Goal: Task Accomplishment & Management: Complete application form

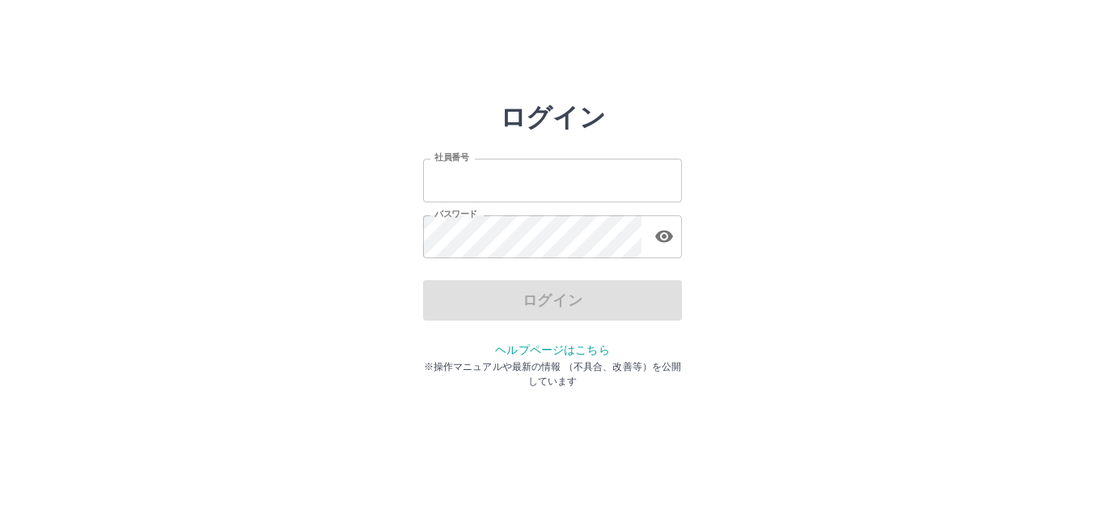
type input "*******"
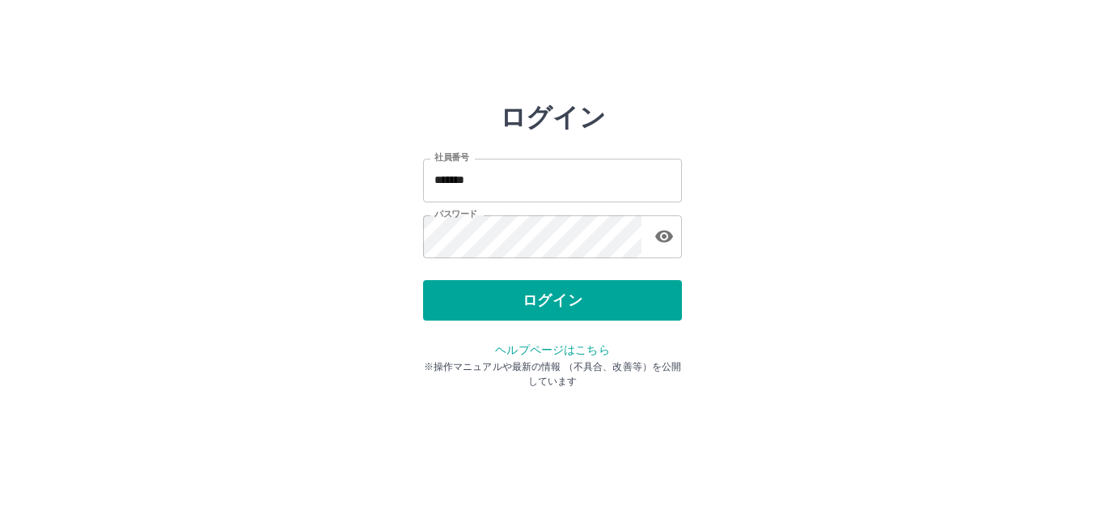
click at [554, 302] on div "ログイン" at bounding box center [552, 300] width 259 height 40
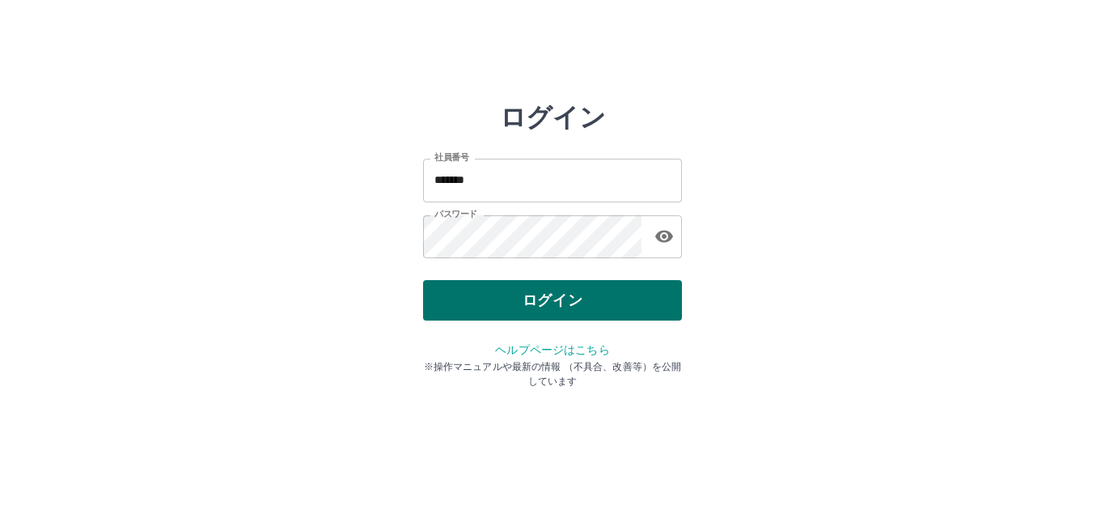
click at [556, 300] on button "ログイン" at bounding box center [552, 300] width 259 height 40
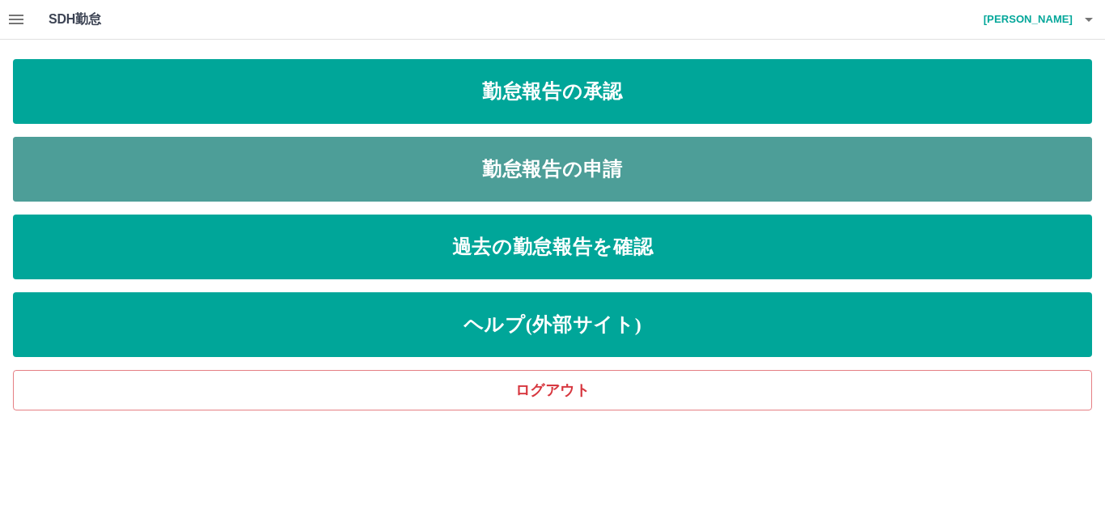
click at [447, 168] on link "勤怠報告の申請" at bounding box center [552, 169] width 1079 height 65
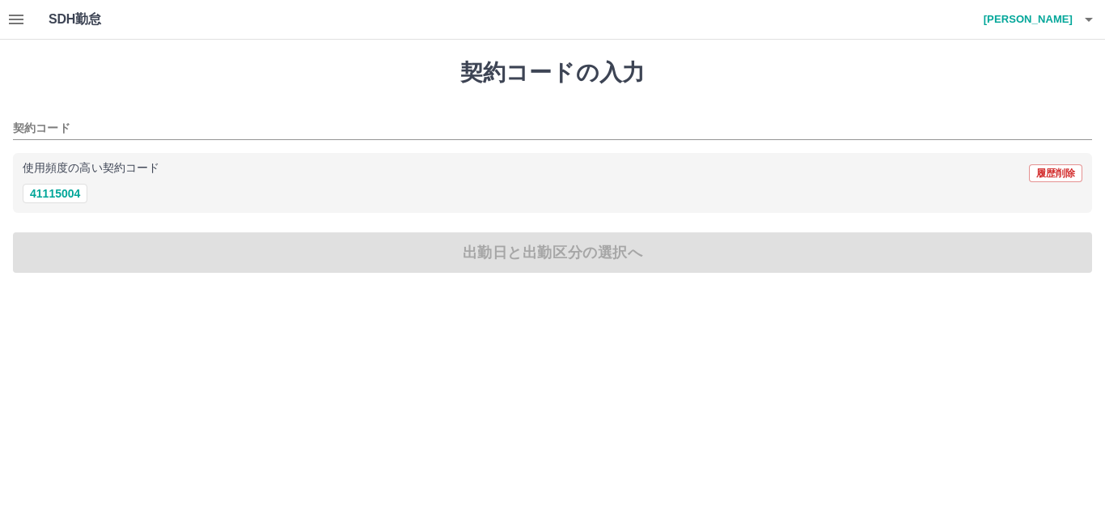
drag, startPoint x: 66, startPoint y: 191, endPoint x: 70, endPoint y: 216, distance: 25.3
click at [66, 192] on button "41115004" at bounding box center [55, 193] width 65 height 19
type input "********"
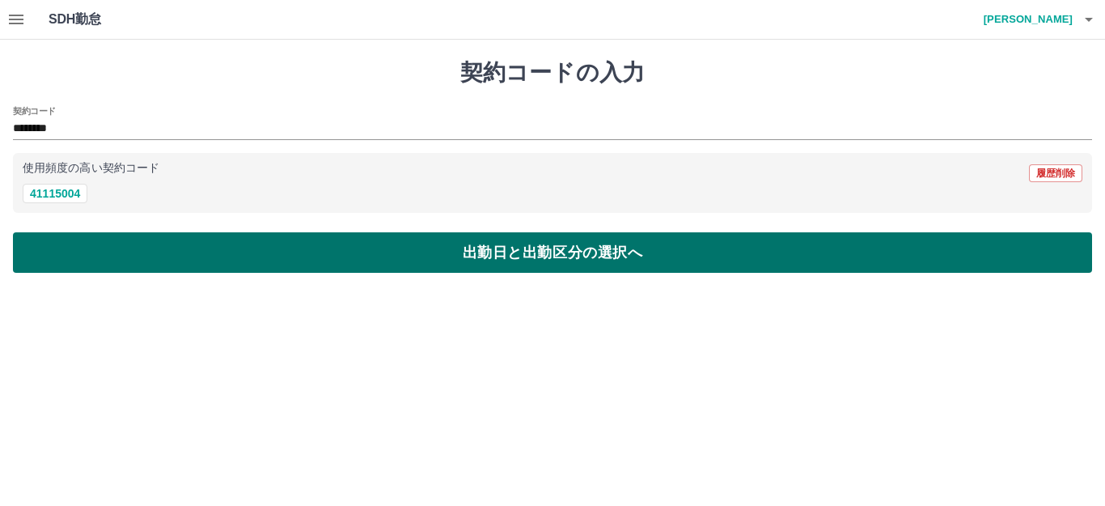
click at [55, 258] on button "出勤日と出勤区分の選択へ" at bounding box center [552, 252] width 1079 height 40
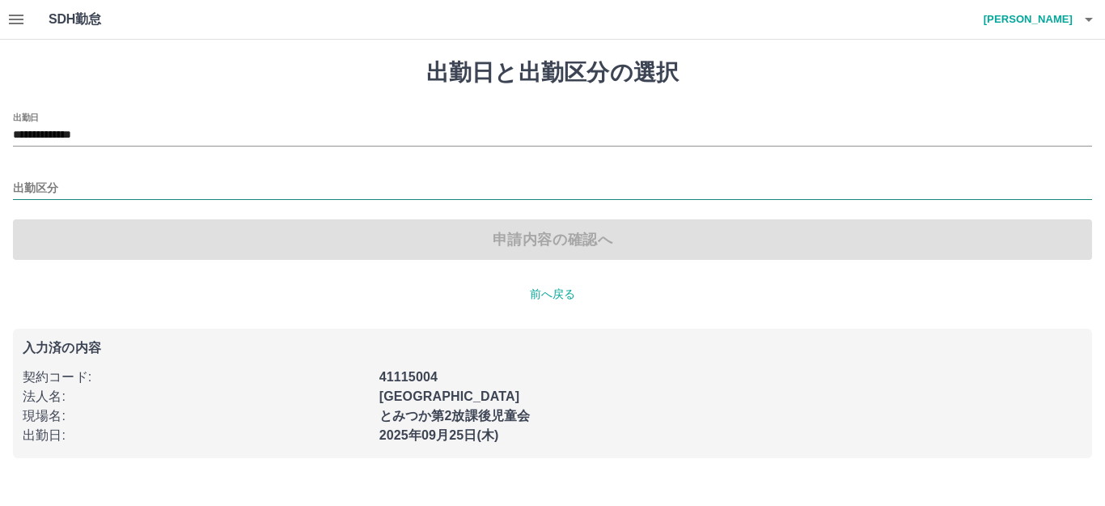
click at [49, 179] on input "出勤区分" at bounding box center [552, 189] width 1079 height 20
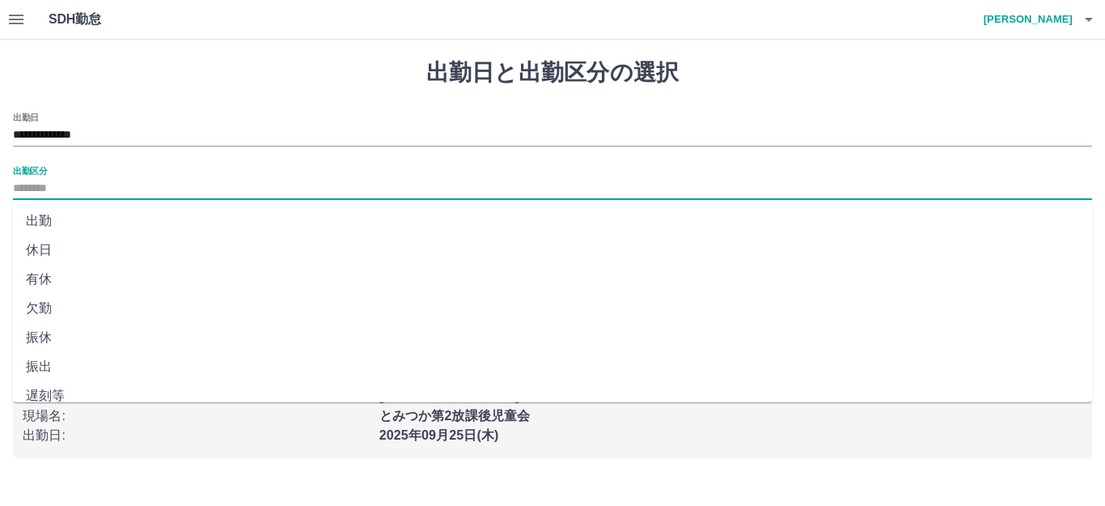
drag, startPoint x: 61, startPoint y: 392, endPoint x: 66, endPoint y: 403, distance: 11.6
click at [66, 403] on body "**********" at bounding box center [552, 238] width 1105 height 477
click at [54, 388] on li "遅刻等" at bounding box center [552, 395] width 1079 height 29
type input "***"
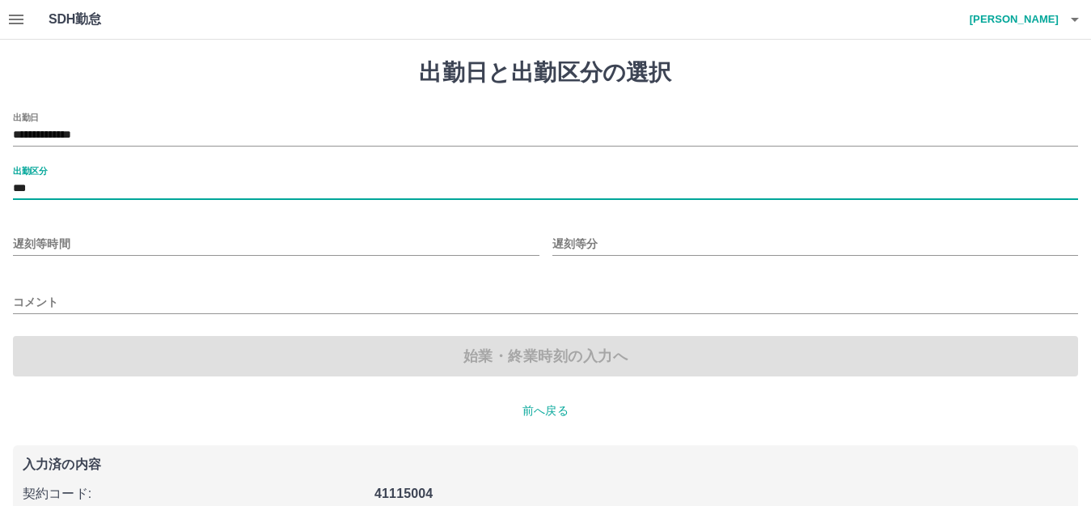
click at [74, 244] on input "遅刻等時間" at bounding box center [276, 243] width 527 height 23
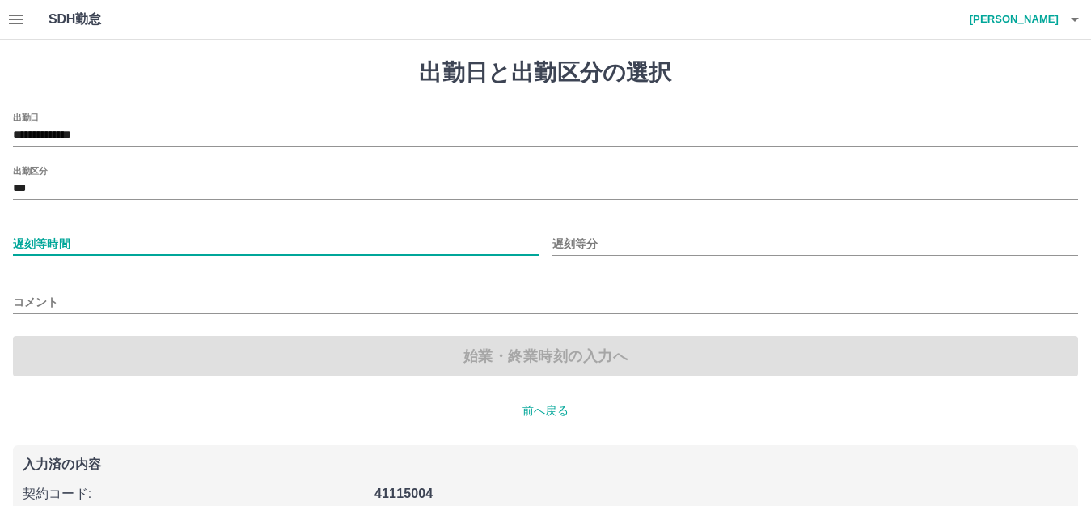
type input "**"
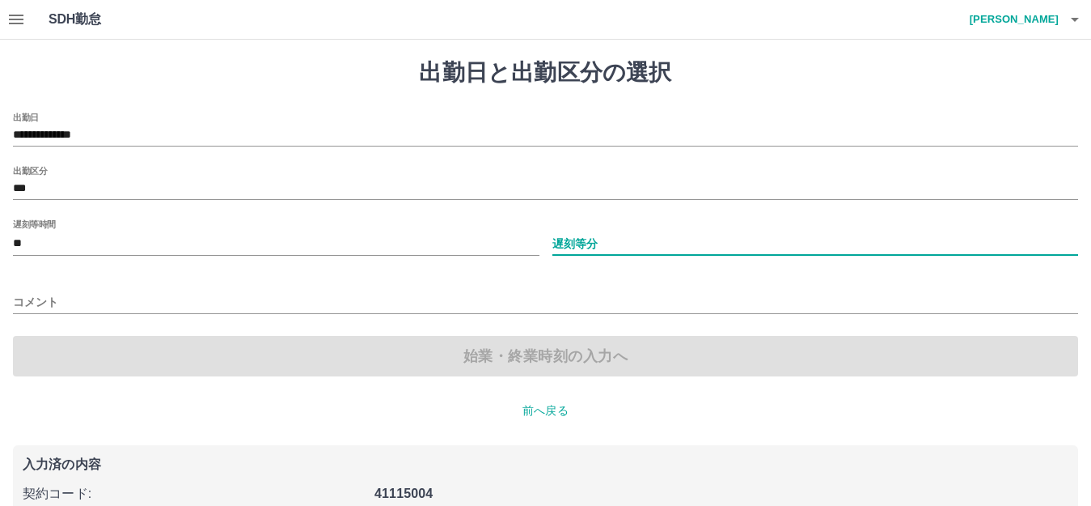
click at [633, 242] on input "遅刻等分" at bounding box center [816, 243] width 527 height 23
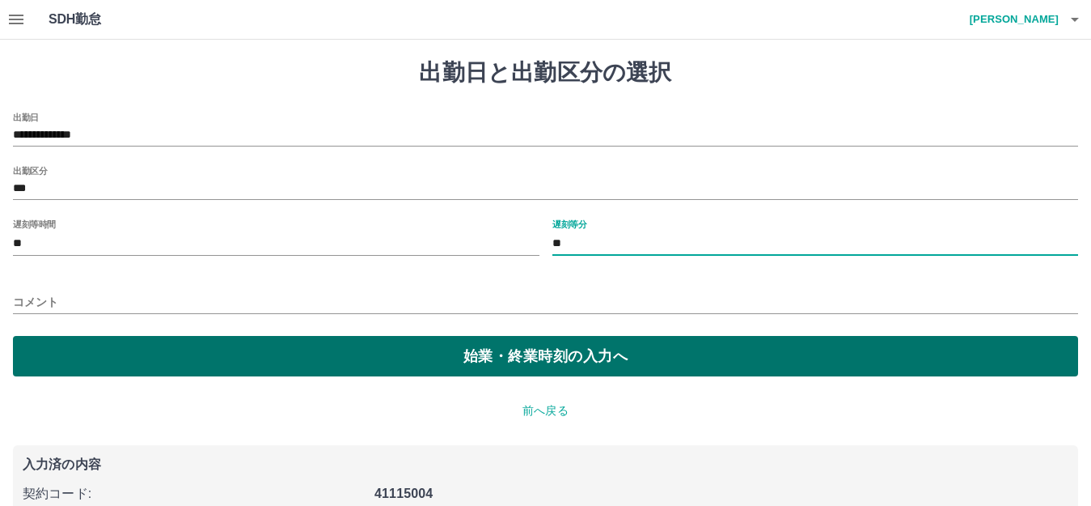
click at [493, 364] on button "始業・終業時刻の入力へ" at bounding box center [545, 356] width 1065 height 40
type input "*"
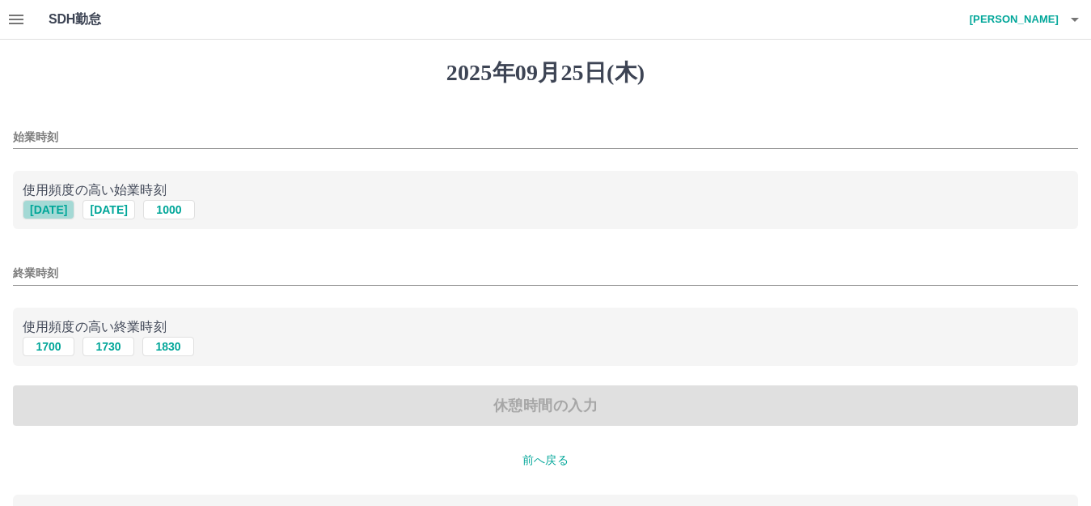
click at [54, 214] on button "[DATE]" at bounding box center [49, 209] width 52 height 19
type input "****"
click at [51, 338] on button "1700" at bounding box center [49, 346] width 52 height 19
type input "****"
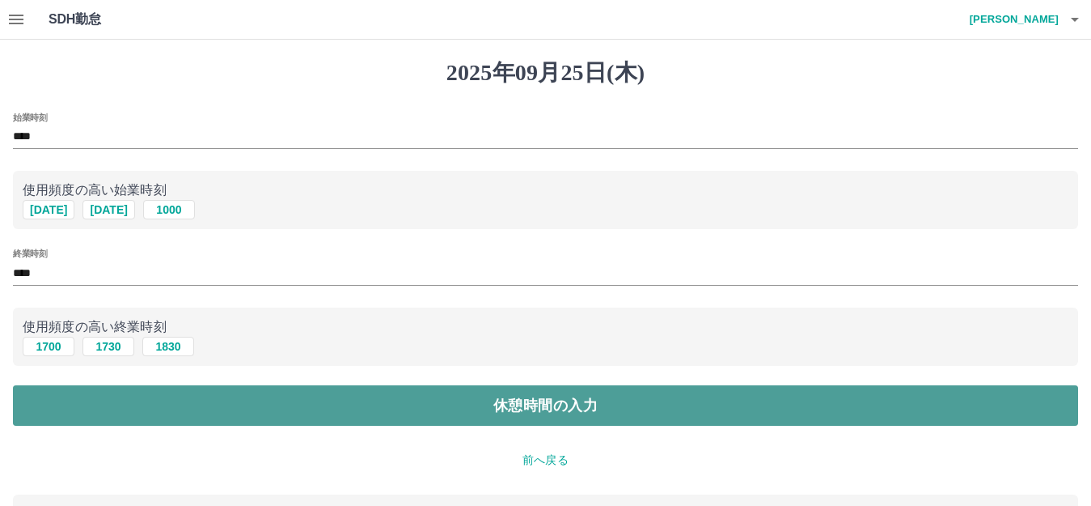
click at [46, 392] on button "休憩時間の入力" at bounding box center [545, 405] width 1065 height 40
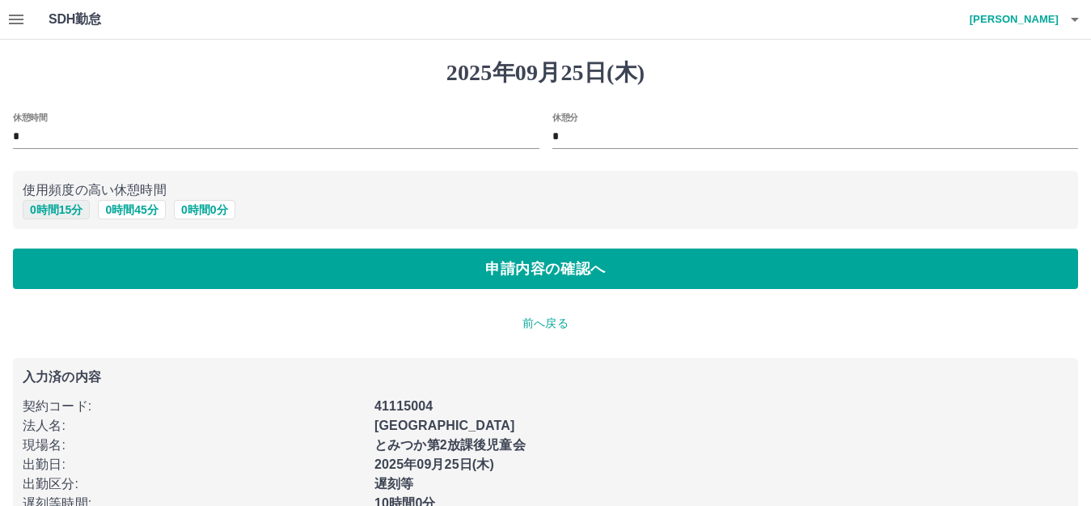
click at [57, 208] on button "0 時間 15 分" at bounding box center [56, 209] width 67 height 19
type input "**"
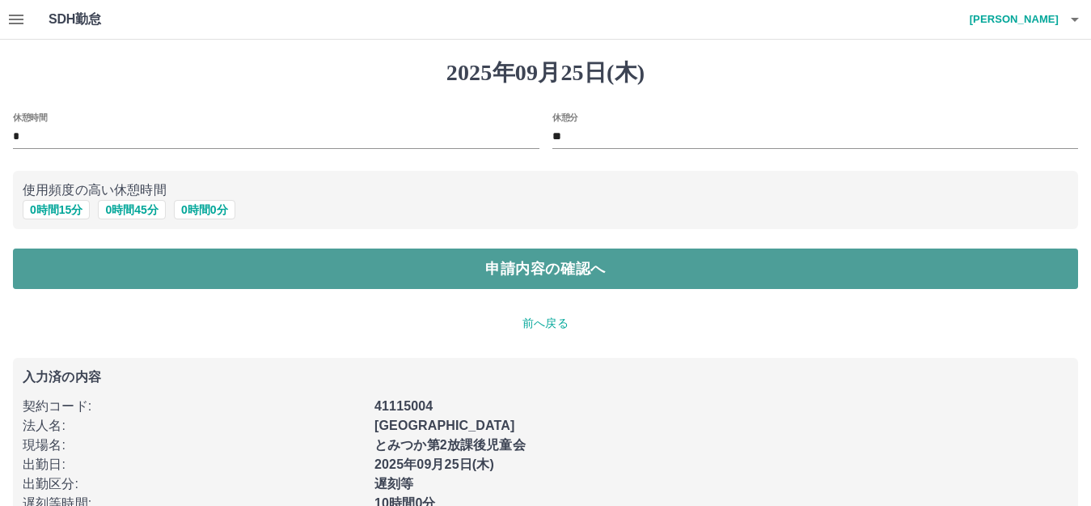
click at [57, 269] on button "申請内容の確認へ" at bounding box center [545, 268] width 1065 height 40
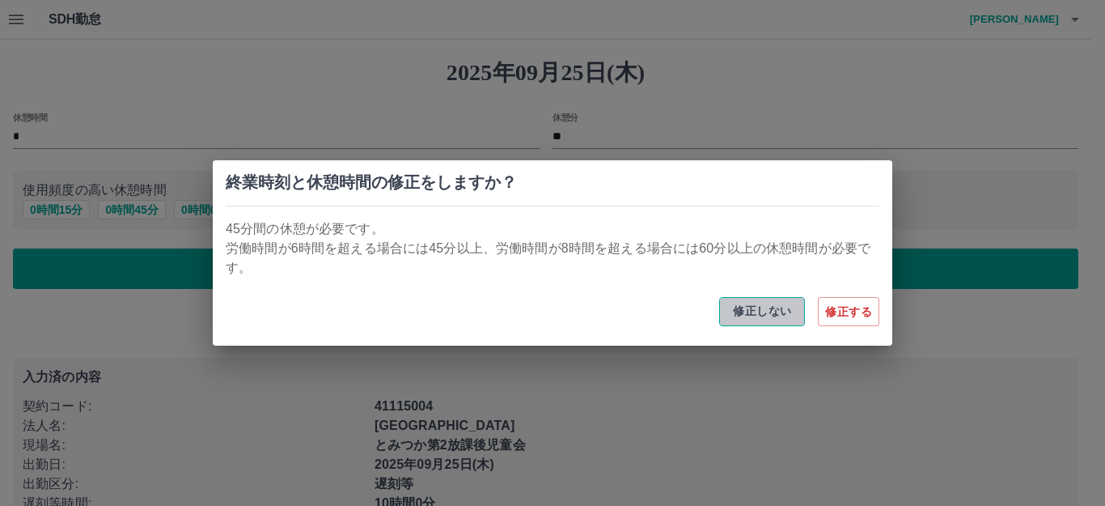
click at [759, 307] on button "修正しない" at bounding box center [762, 311] width 86 height 29
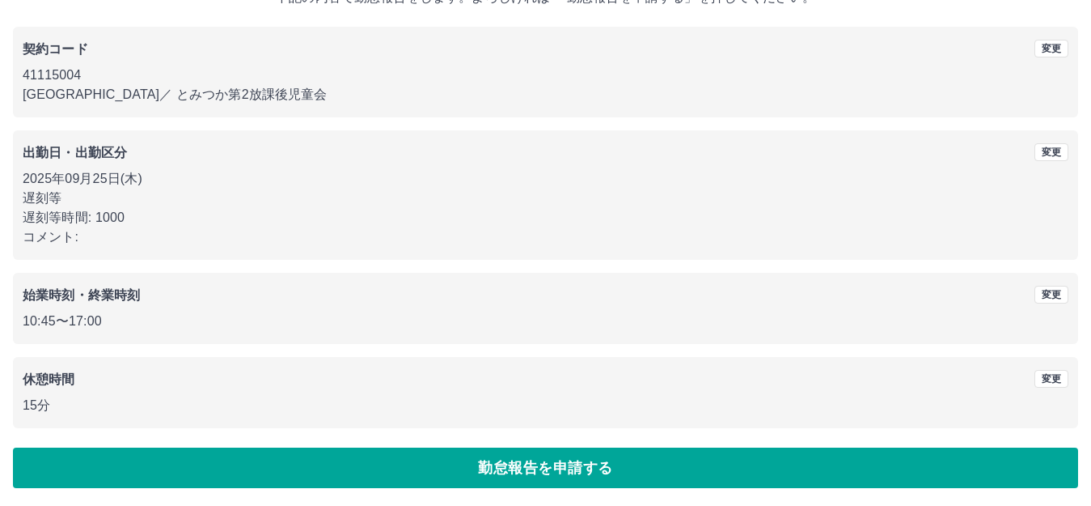
scroll to position [120, 0]
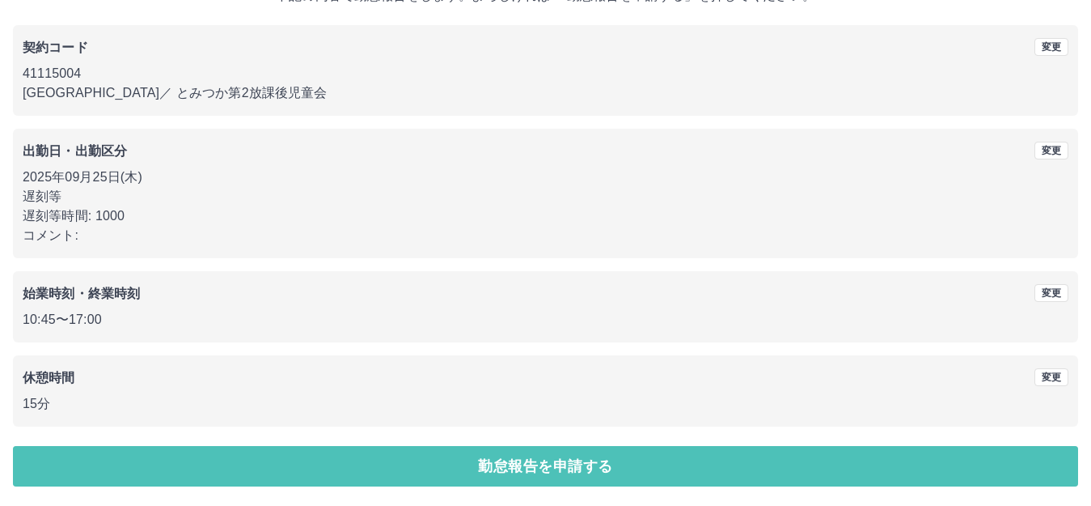
drag, startPoint x: 415, startPoint y: 472, endPoint x: 253, endPoint y: 352, distance: 201.8
click at [413, 470] on button "勤怠報告を申請する" at bounding box center [545, 466] width 1065 height 40
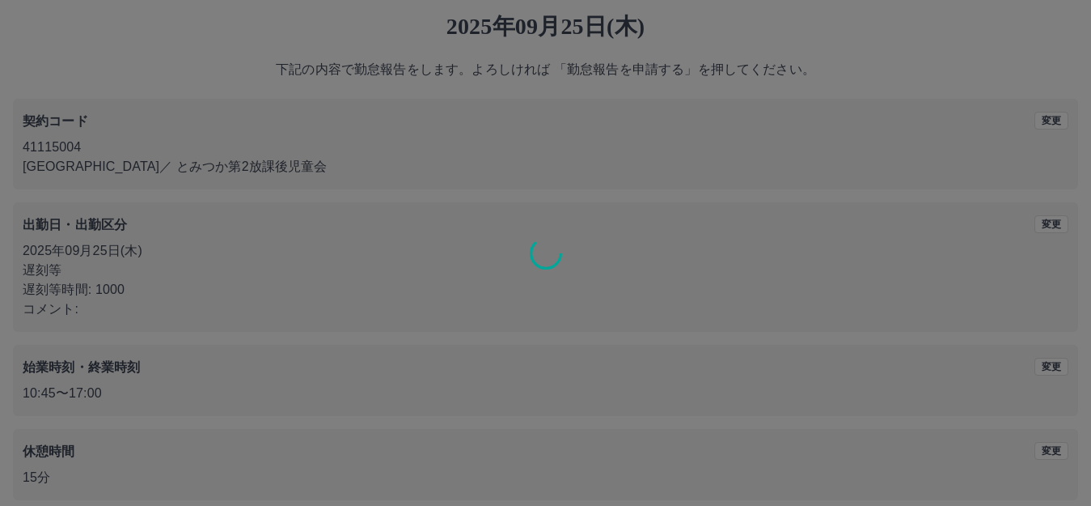
scroll to position [0, 0]
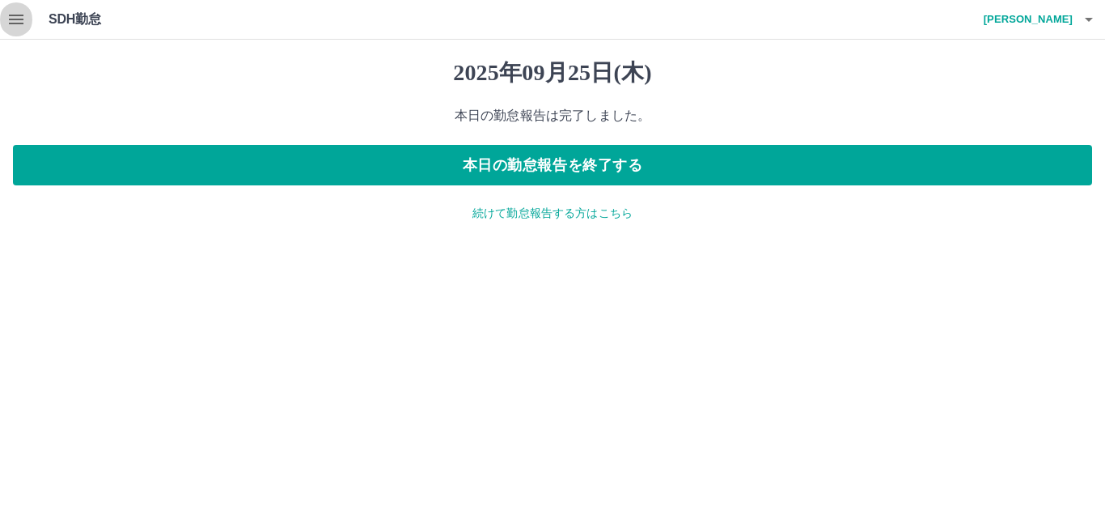
click at [21, 21] on icon "button" at bounding box center [15, 19] width 19 height 19
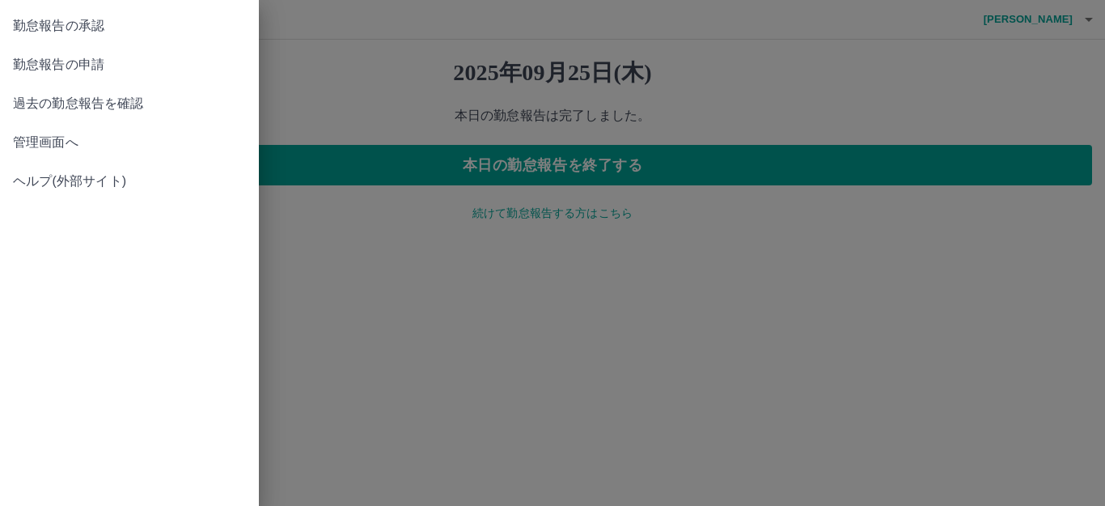
click at [21, 20] on span "勤怠報告の承認" at bounding box center [129, 25] width 233 height 19
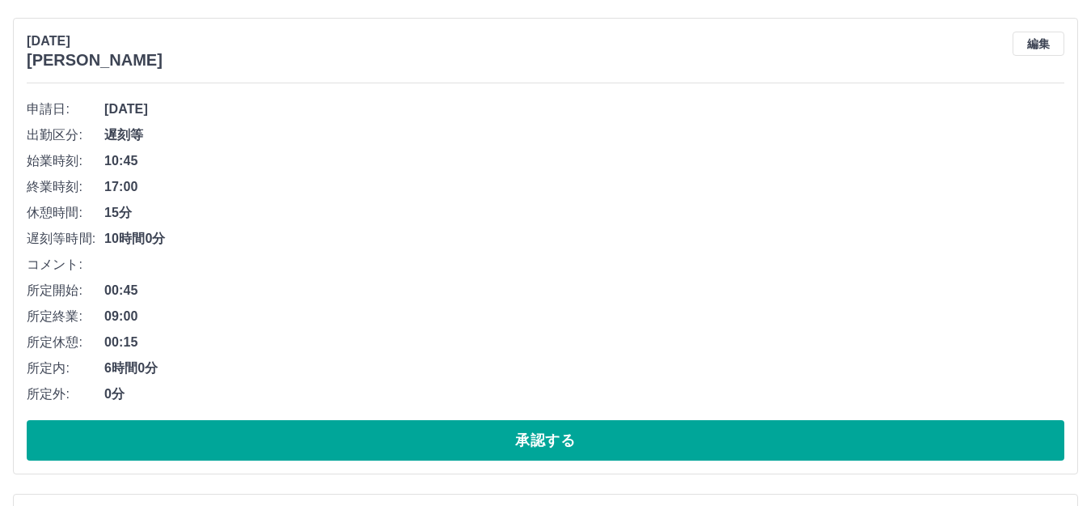
scroll to position [647, 0]
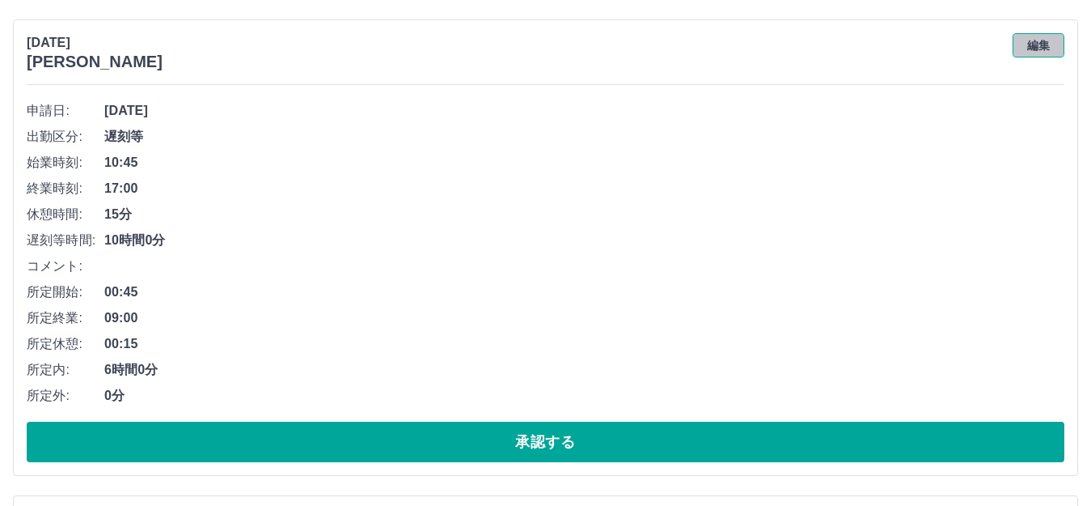
click at [1040, 54] on button "編集" at bounding box center [1039, 45] width 52 height 24
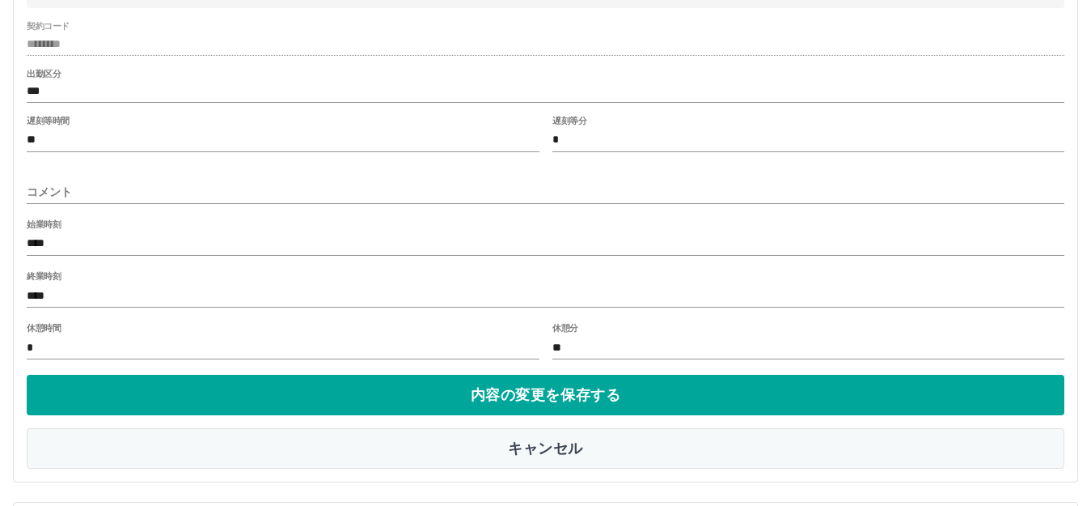
scroll to position [971, 0]
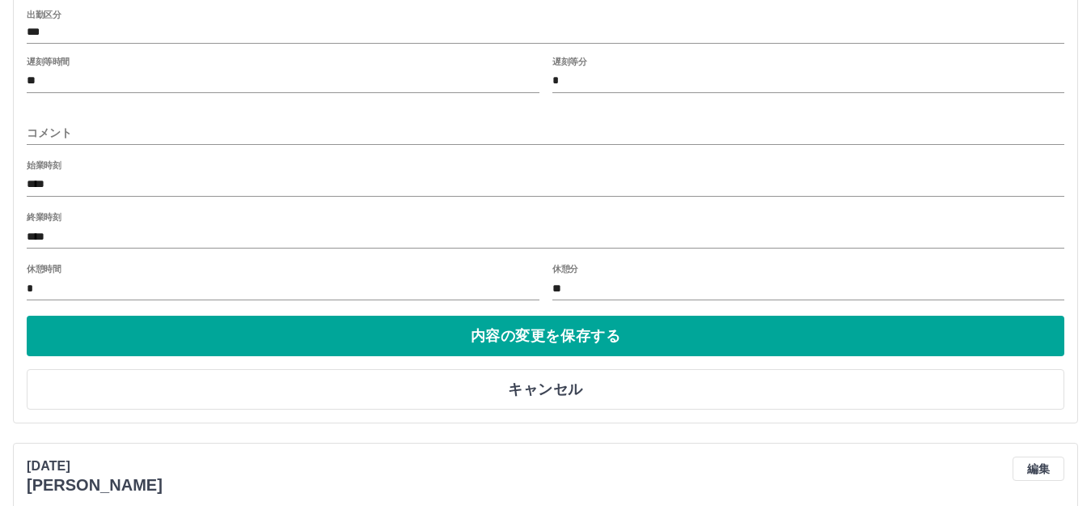
click at [79, 242] on input "****" at bounding box center [546, 236] width 1038 height 23
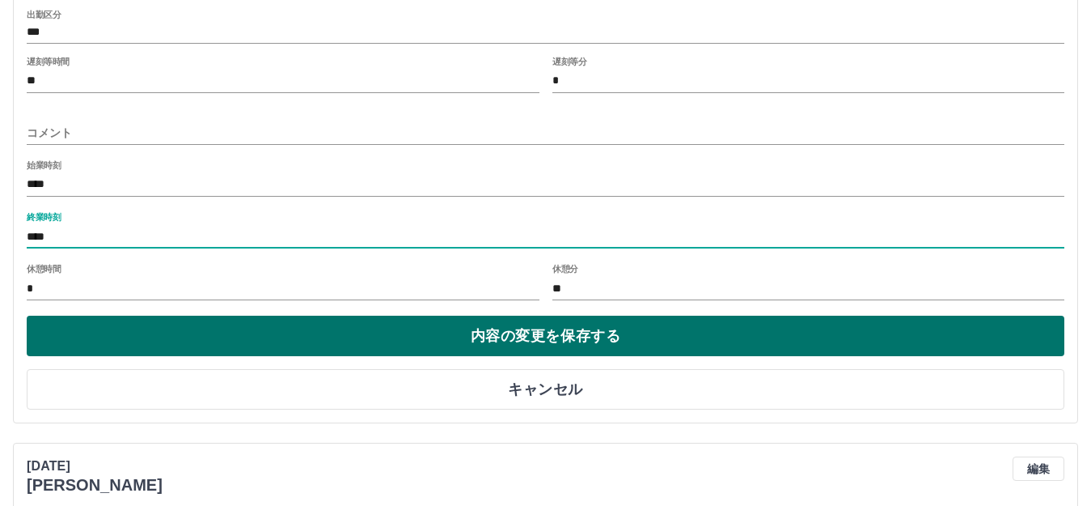
type input "****"
click at [303, 329] on button "内容の変更を保存する" at bounding box center [546, 336] width 1038 height 40
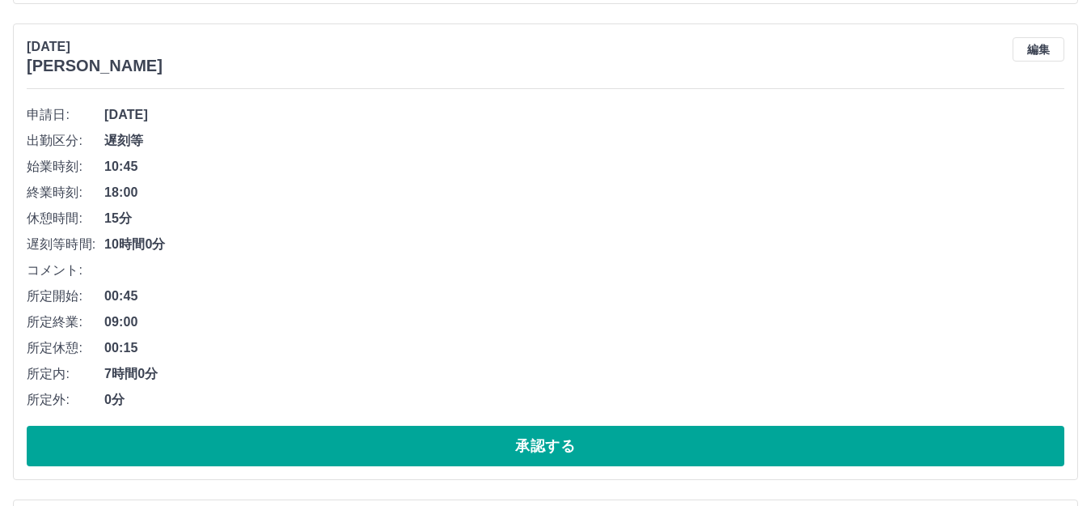
scroll to position [728, 0]
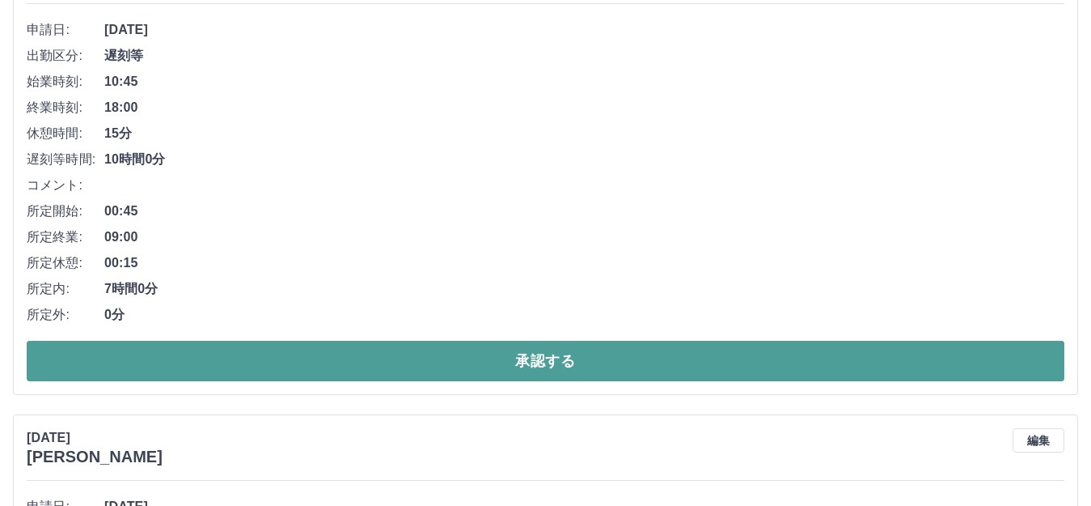
click at [362, 353] on button "承認する" at bounding box center [546, 361] width 1038 height 40
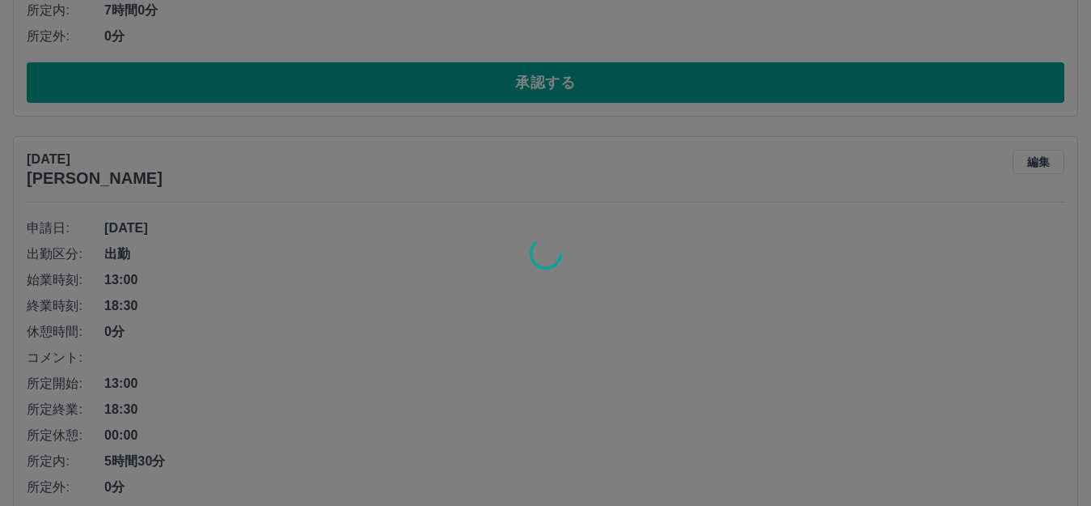
scroll to position [1133, 0]
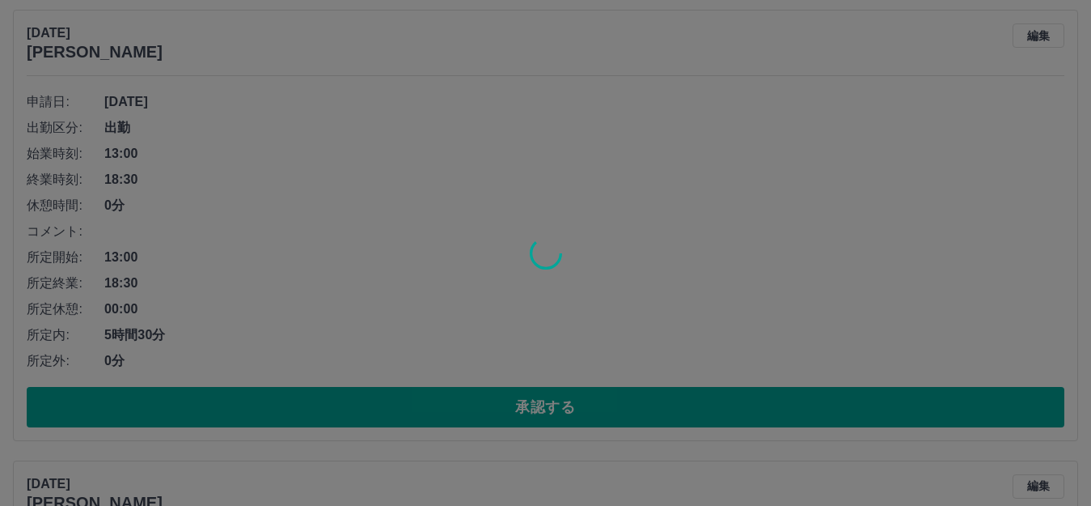
click at [358, 413] on div at bounding box center [545, 253] width 1091 height 506
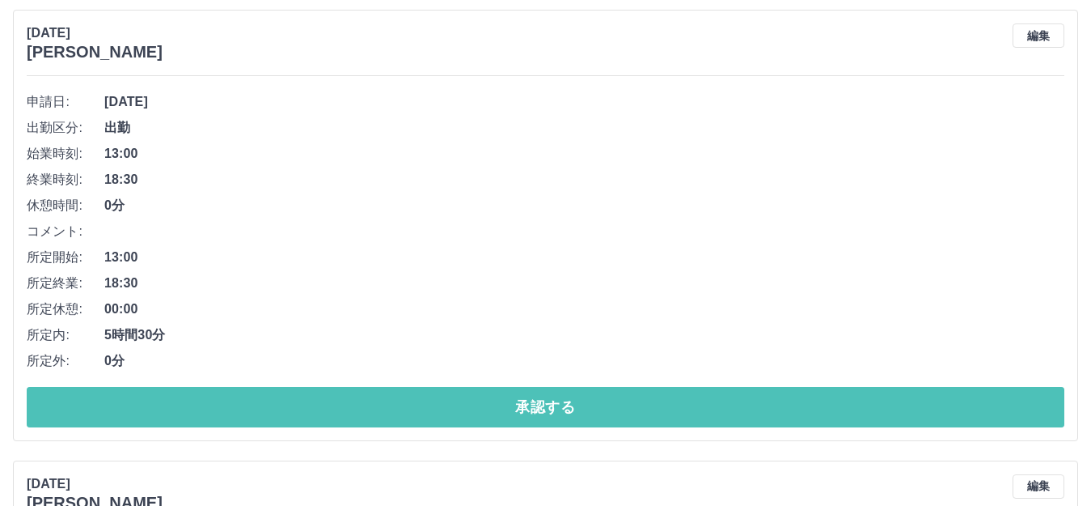
click at [358, 413] on button "承認する" at bounding box center [546, 407] width 1038 height 40
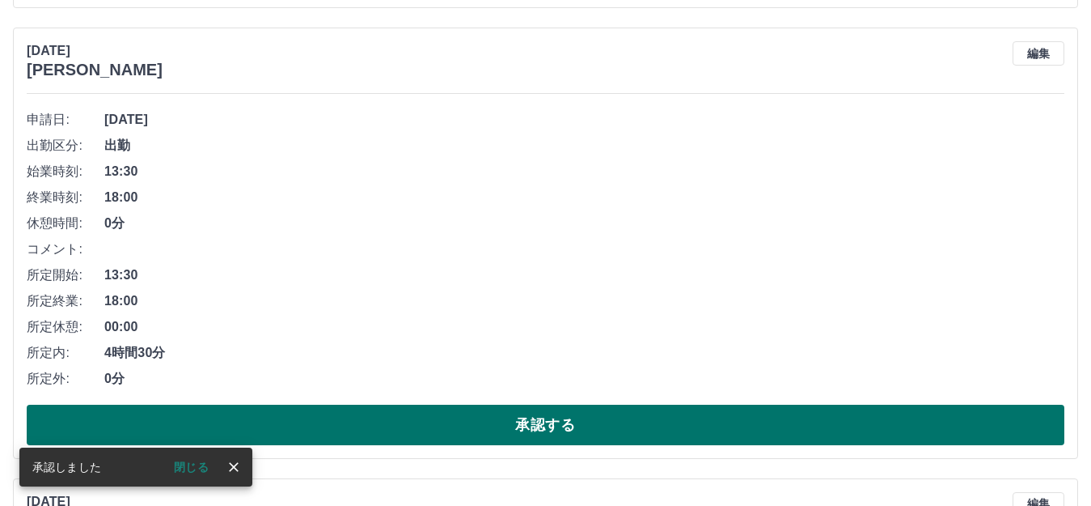
scroll to position [1142, 0]
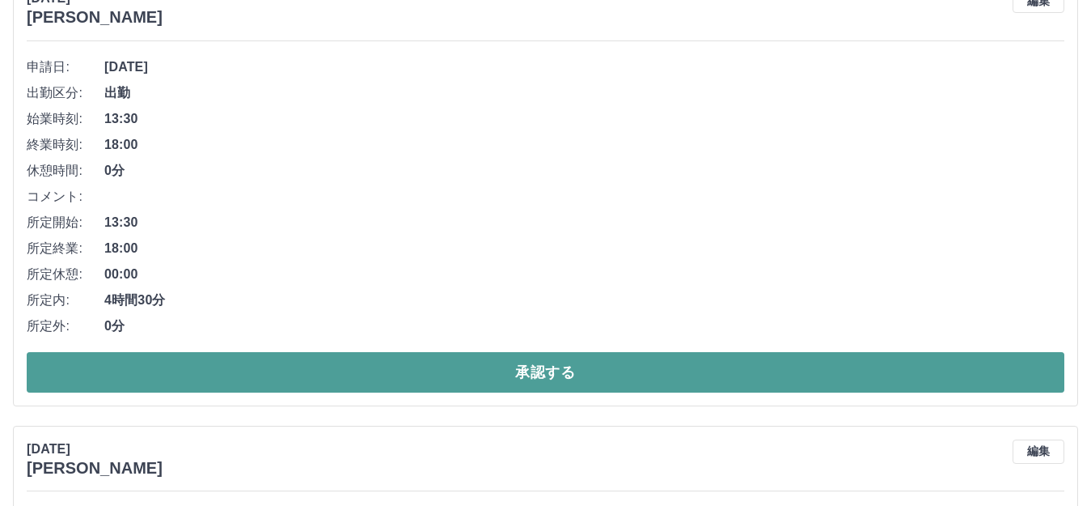
click at [660, 371] on button "承認する" at bounding box center [546, 372] width 1038 height 40
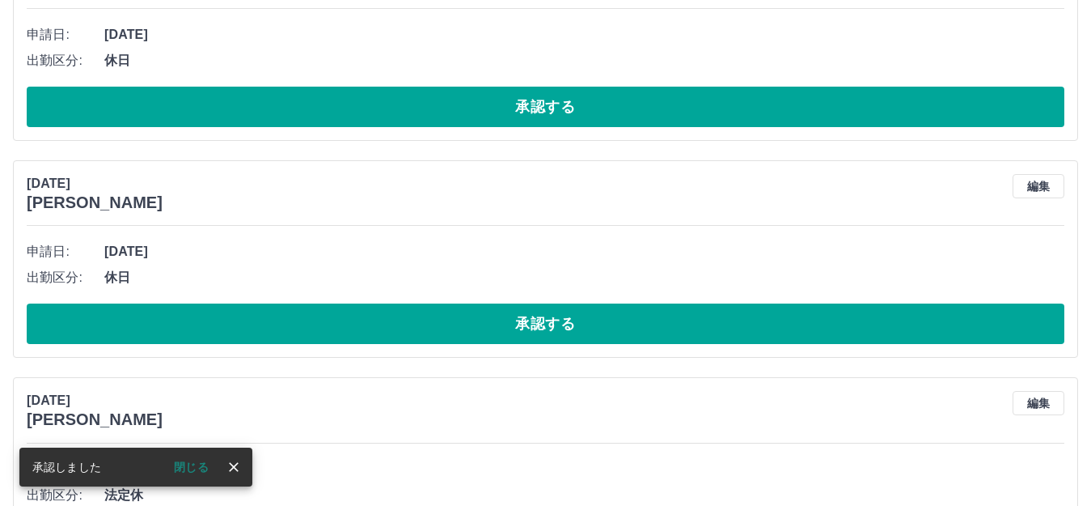
scroll to position [646, 0]
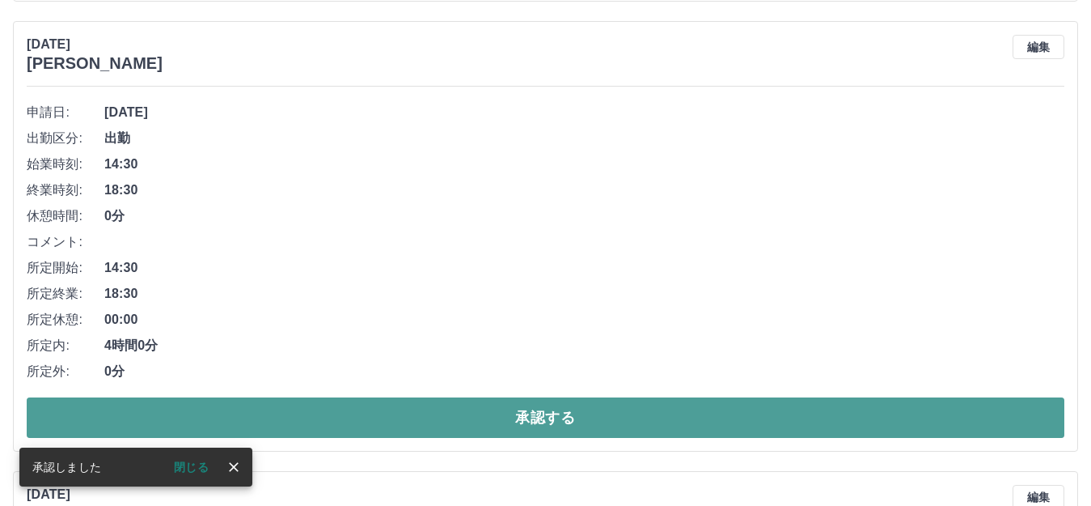
click at [815, 415] on button "承認する" at bounding box center [546, 417] width 1038 height 40
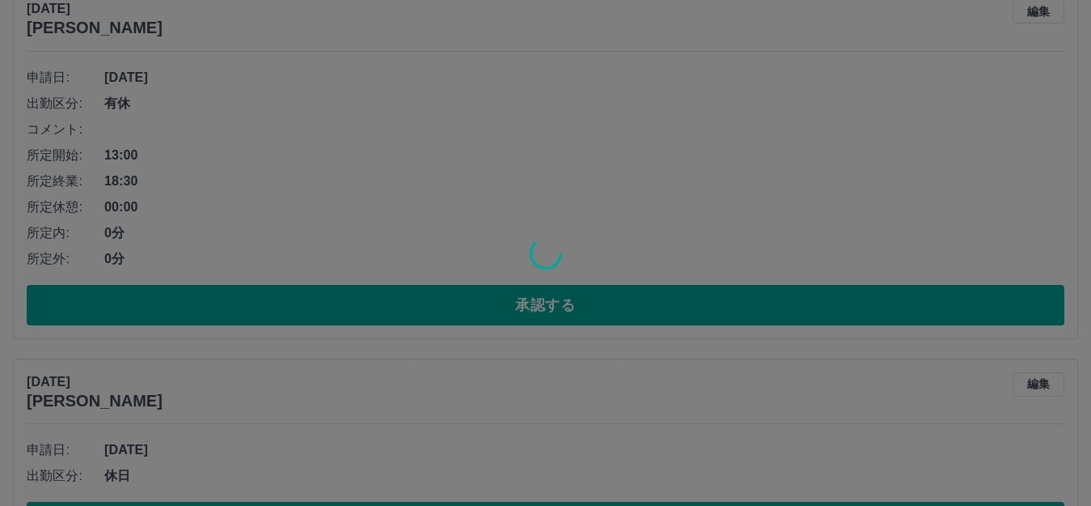
scroll to position [681, 0]
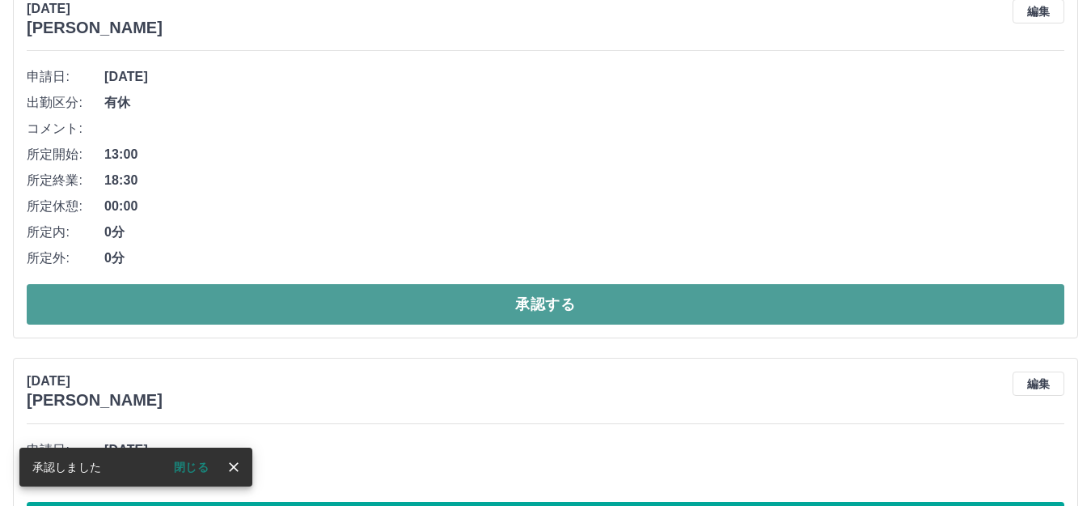
drag, startPoint x: 776, startPoint y: 313, endPoint x: 914, endPoint y: 232, distance: 160.3
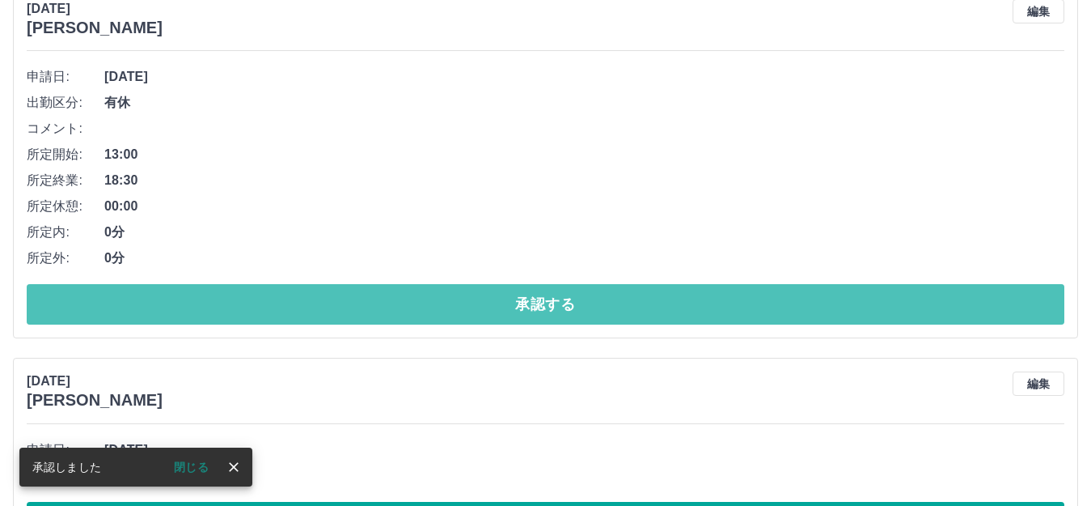
click at [783, 312] on button "承認する" at bounding box center [546, 304] width 1038 height 40
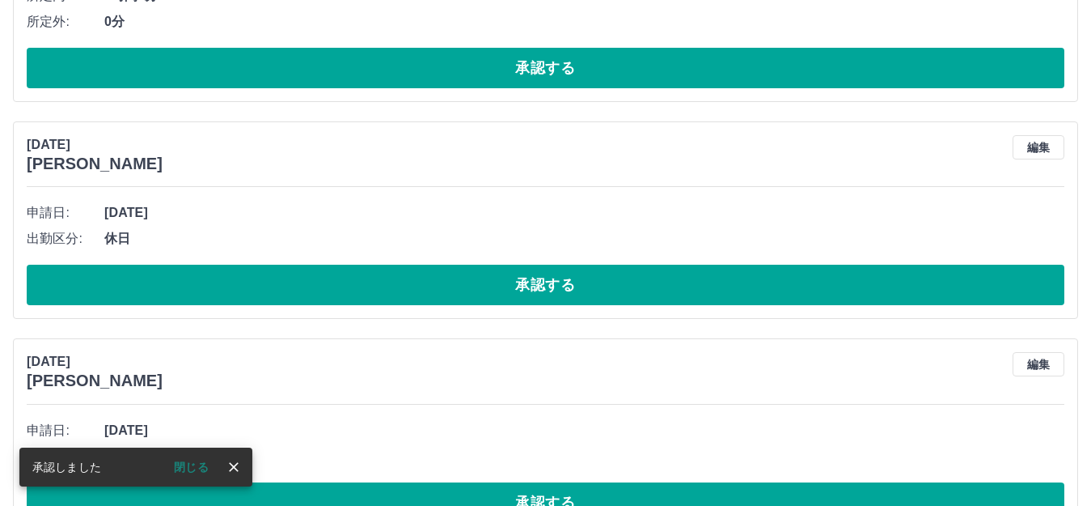
scroll to position [552, 0]
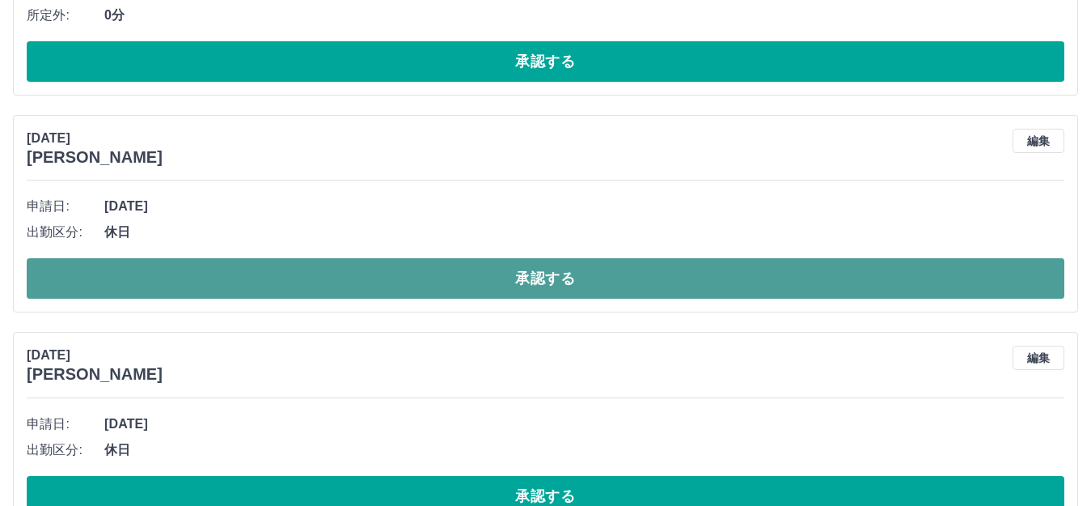
click at [696, 284] on button "承認する" at bounding box center [546, 278] width 1038 height 40
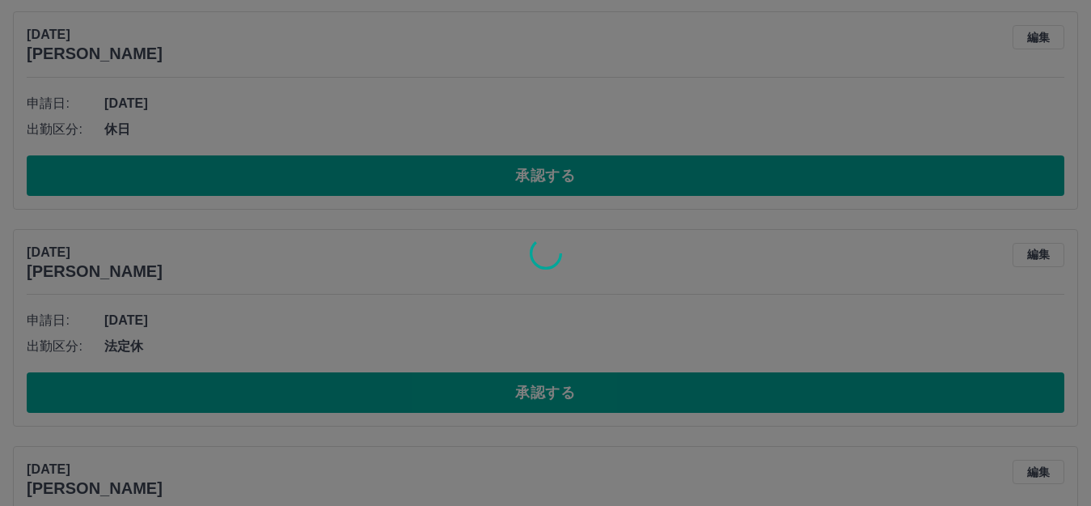
scroll to position [875, 0]
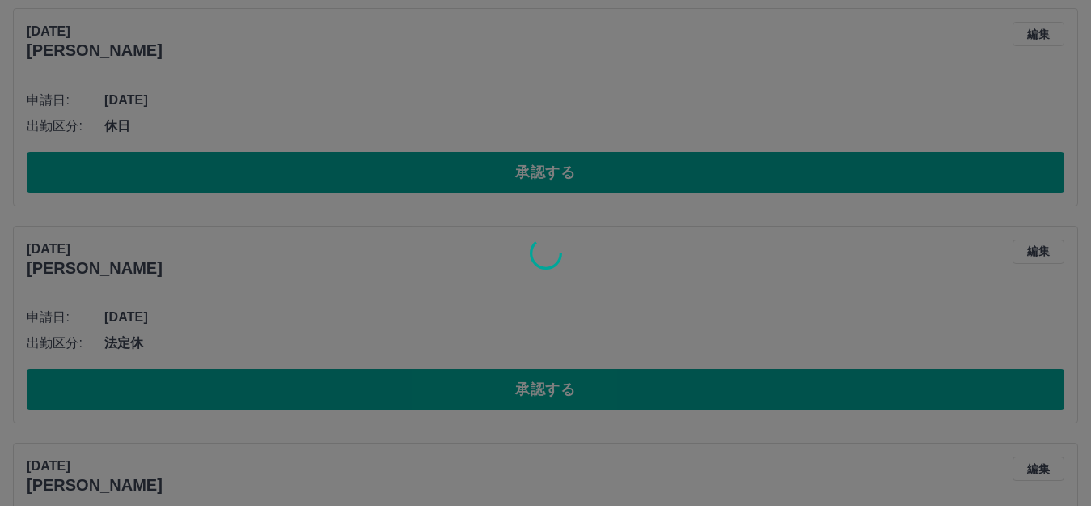
click at [680, 168] on div at bounding box center [545, 253] width 1091 height 506
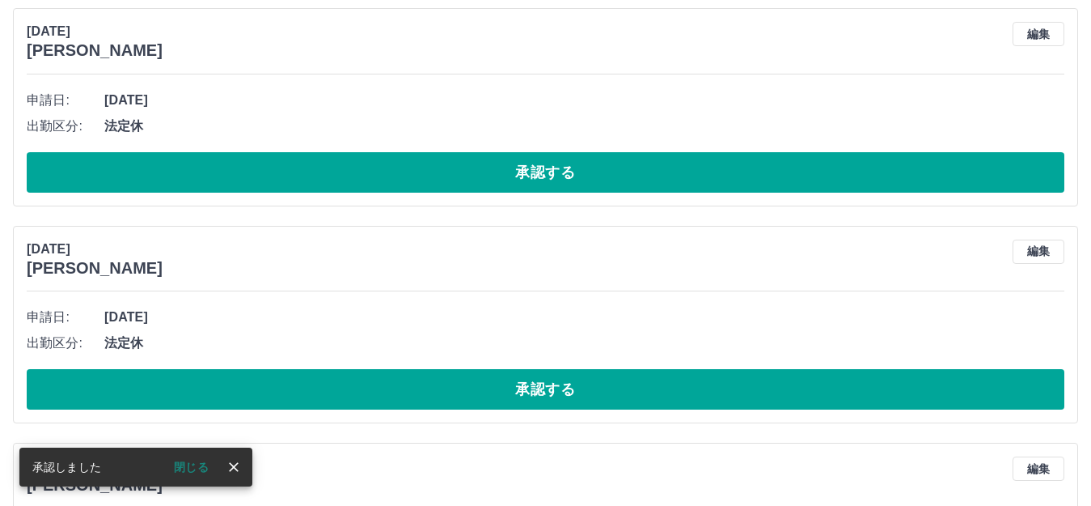
scroll to position [659, 0]
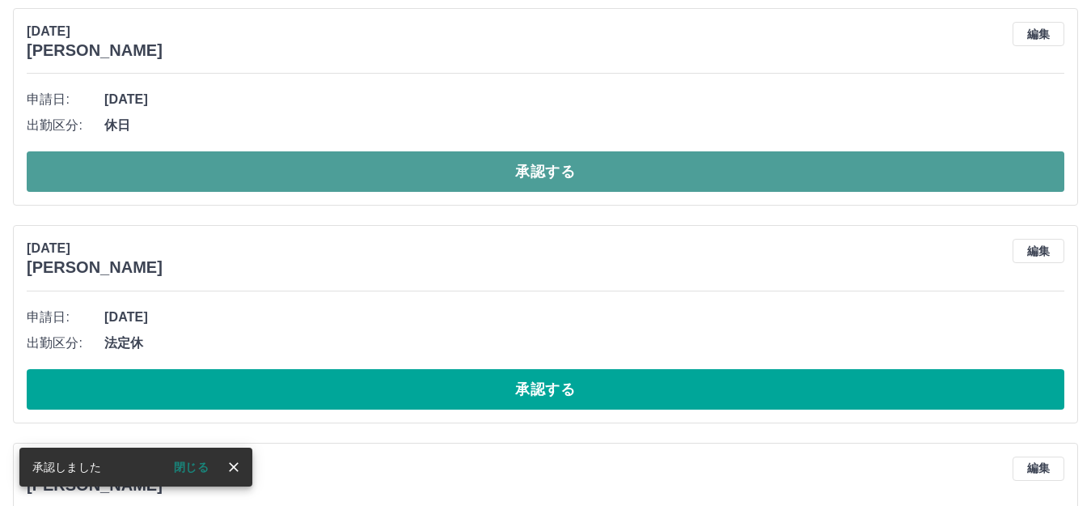
click at [684, 168] on button "承認する" at bounding box center [546, 171] width 1038 height 40
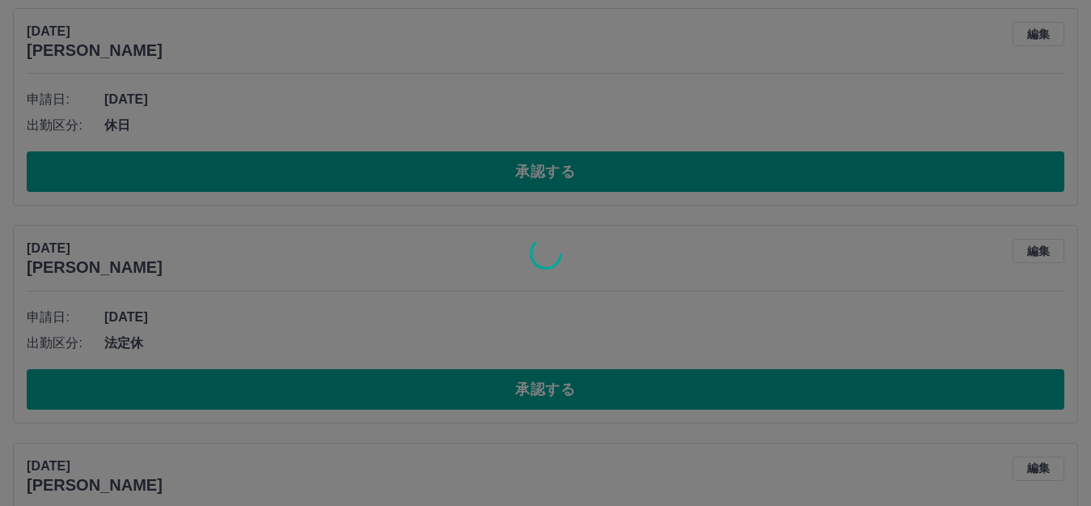
scroll to position [442, 0]
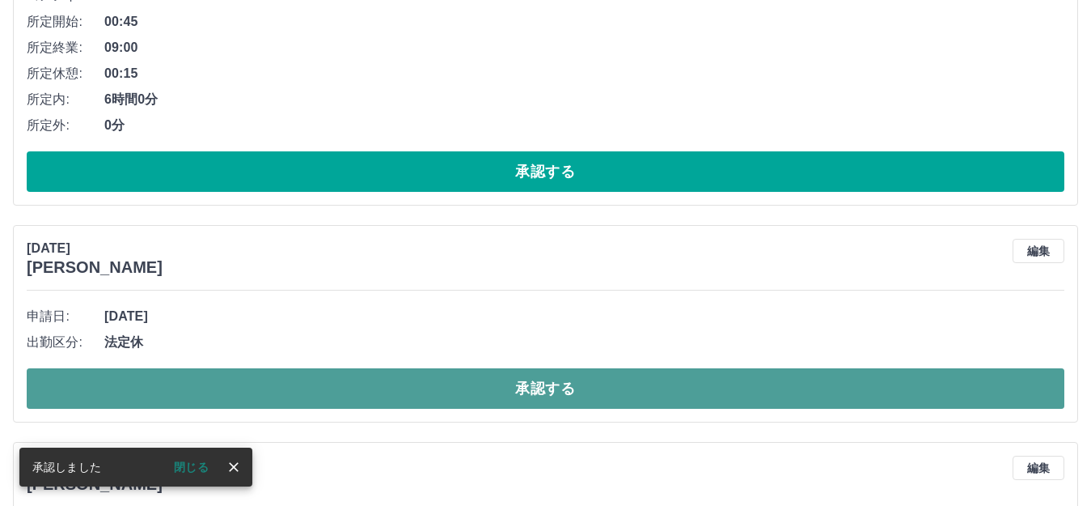
click at [657, 378] on button "承認する" at bounding box center [546, 388] width 1038 height 40
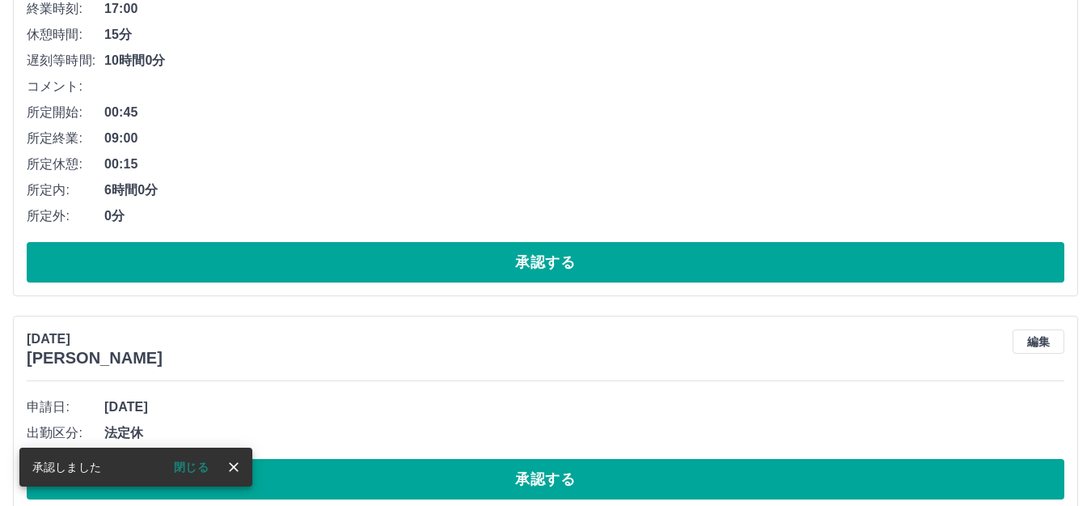
scroll to position [604, 0]
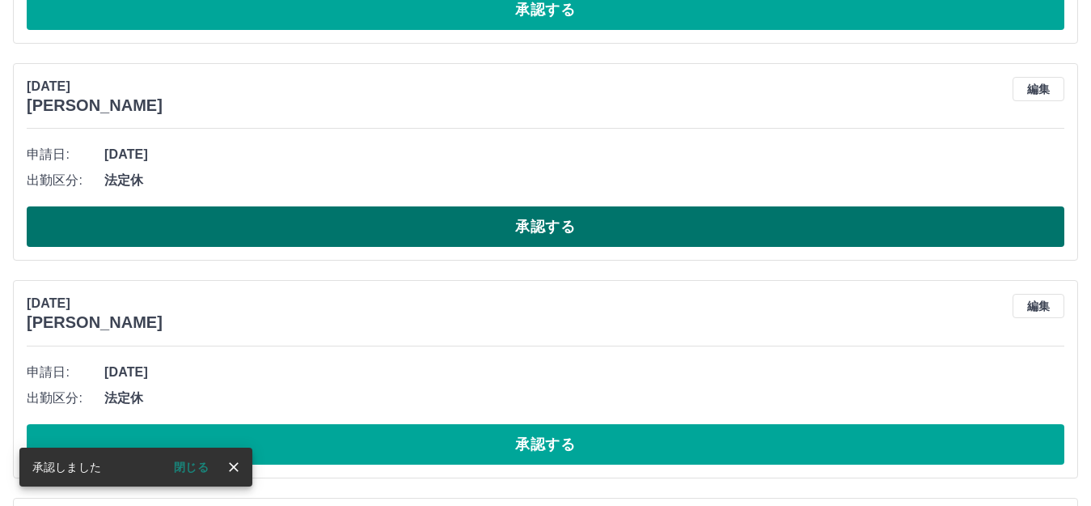
click at [747, 235] on button "承認する" at bounding box center [546, 226] width 1038 height 40
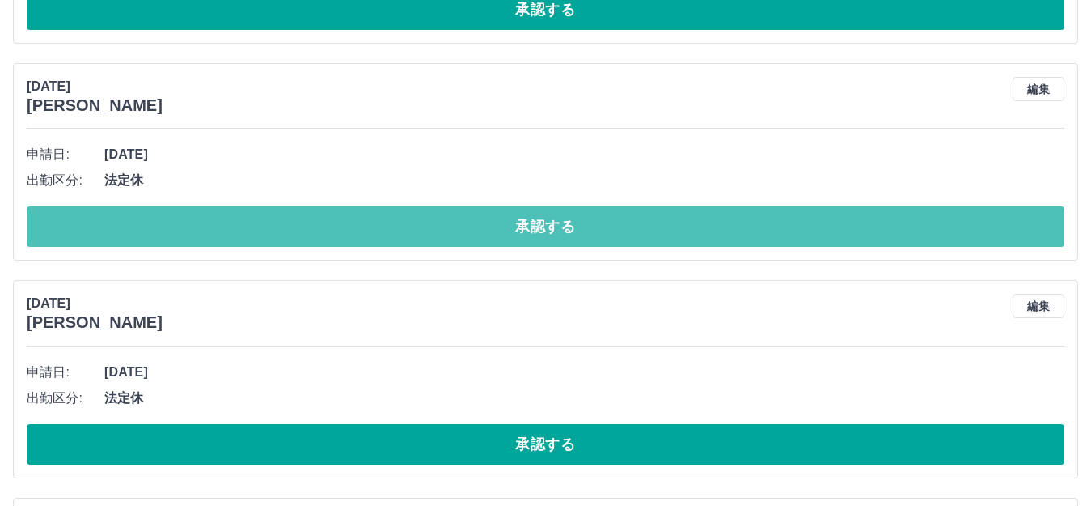
click at [748, 235] on button "承認する" at bounding box center [546, 226] width 1038 height 40
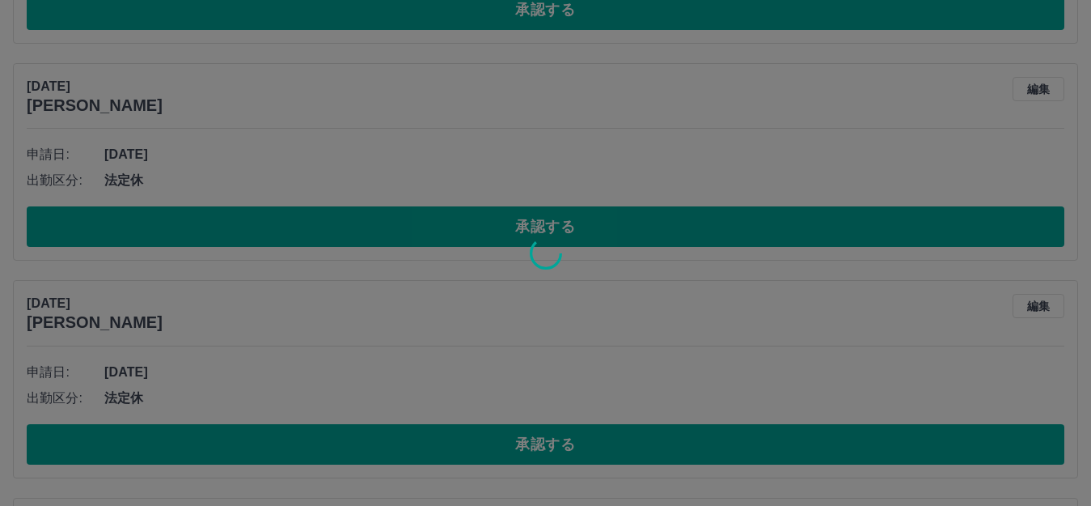
scroll to position [597, 0]
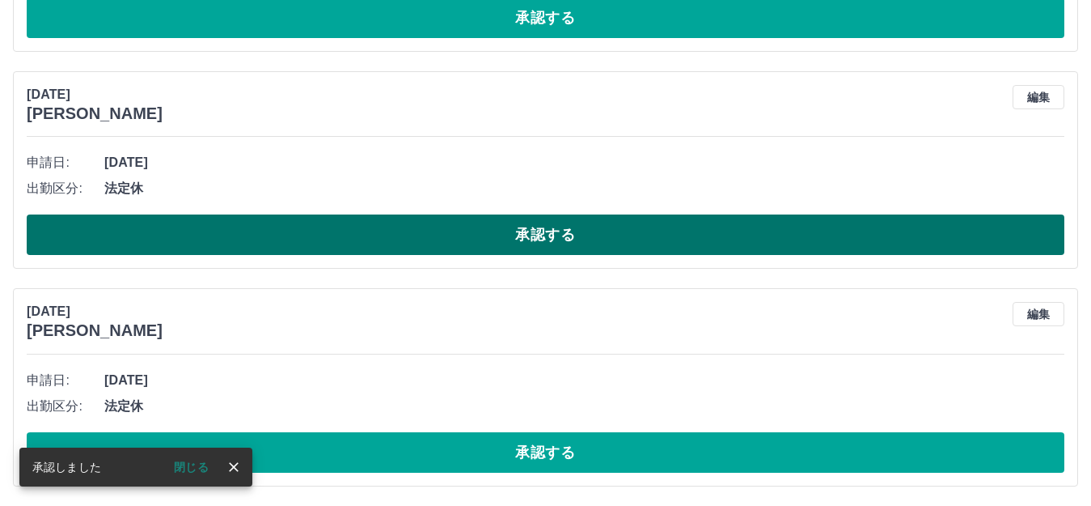
click at [835, 232] on button "承認する" at bounding box center [546, 234] width 1038 height 40
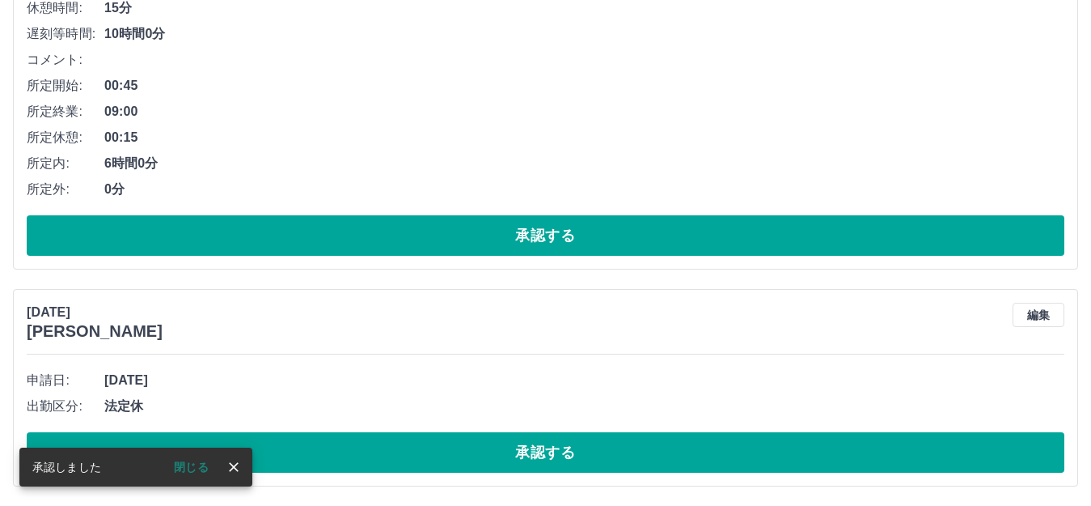
scroll to position [379, 0]
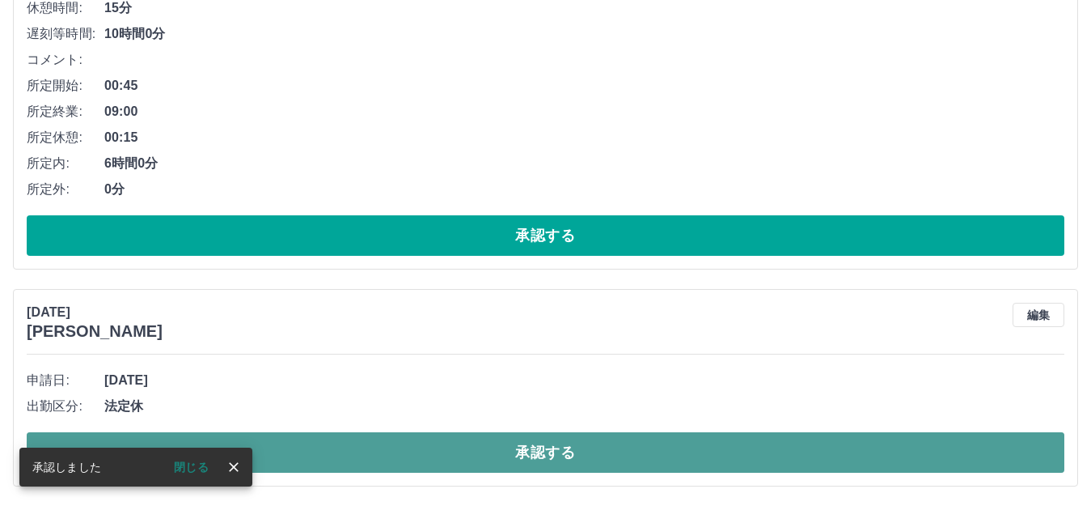
click at [614, 456] on button "承認する" at bounding box center [546, 452] width 1038 height 40
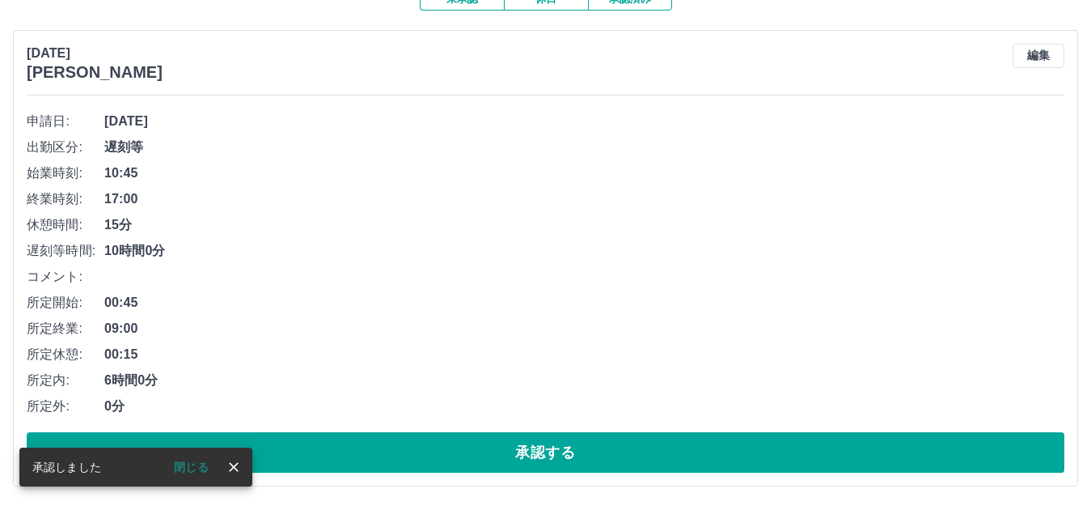
scroll to position [163, 0]
